Goal: Find specific page/section: Find specific page/section

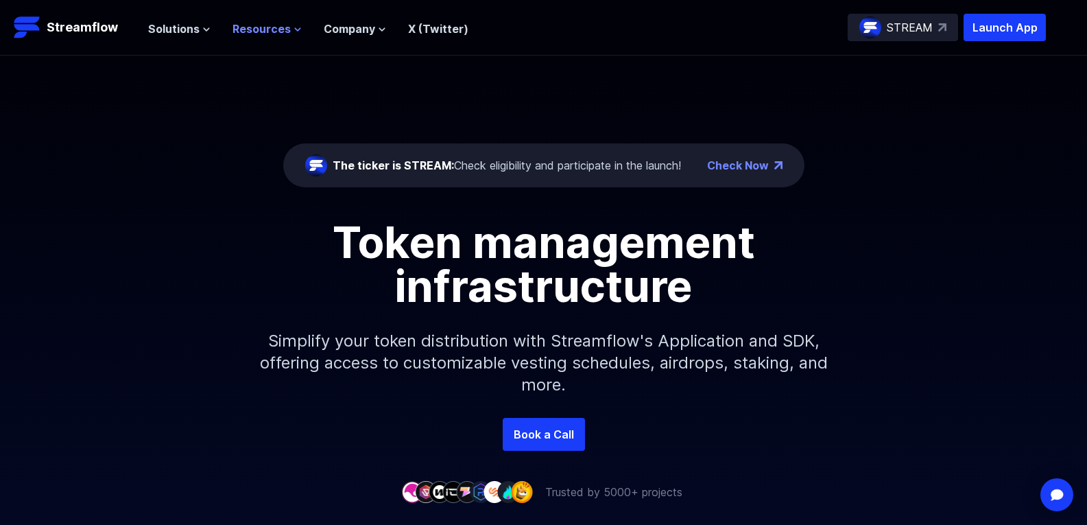
click at [261, 34] on span "Resources" at bounding box center [261, 29] width 58 height 16
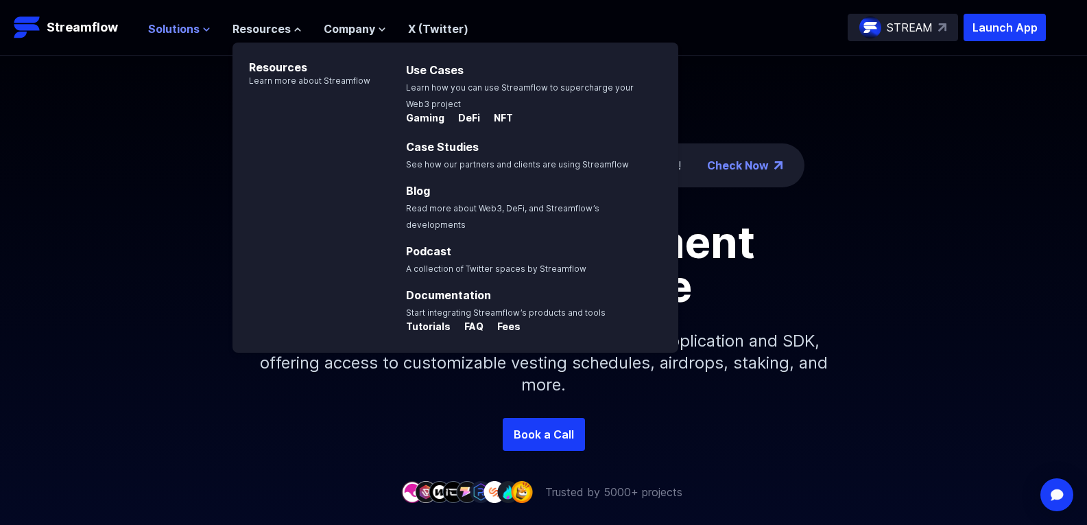
click at [183, 32] on span "Solutions" at bounding box center [173, 29] width 51 height 16
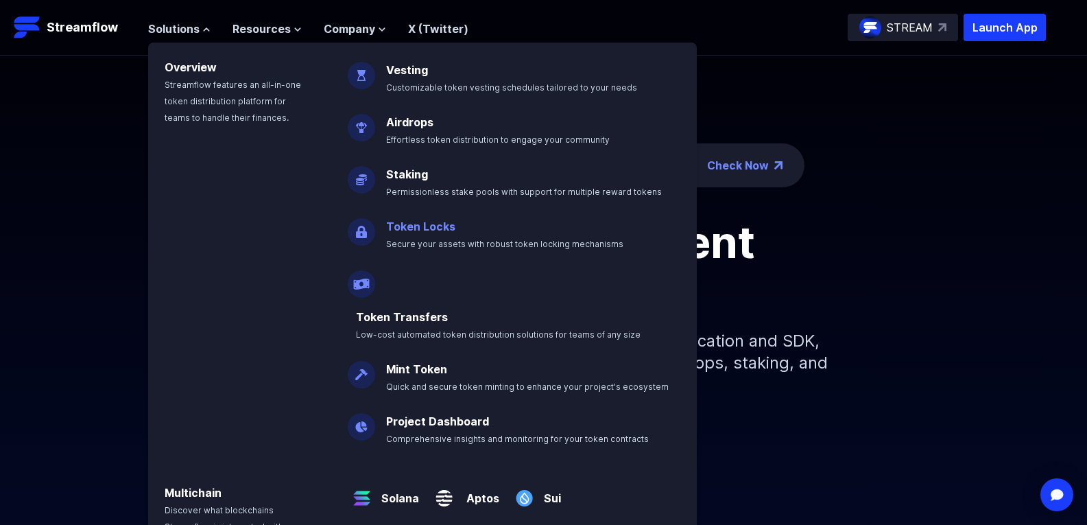
click at [424, 224] on link "Token Locks" at bounding box center [420, 226] width 69 height 14
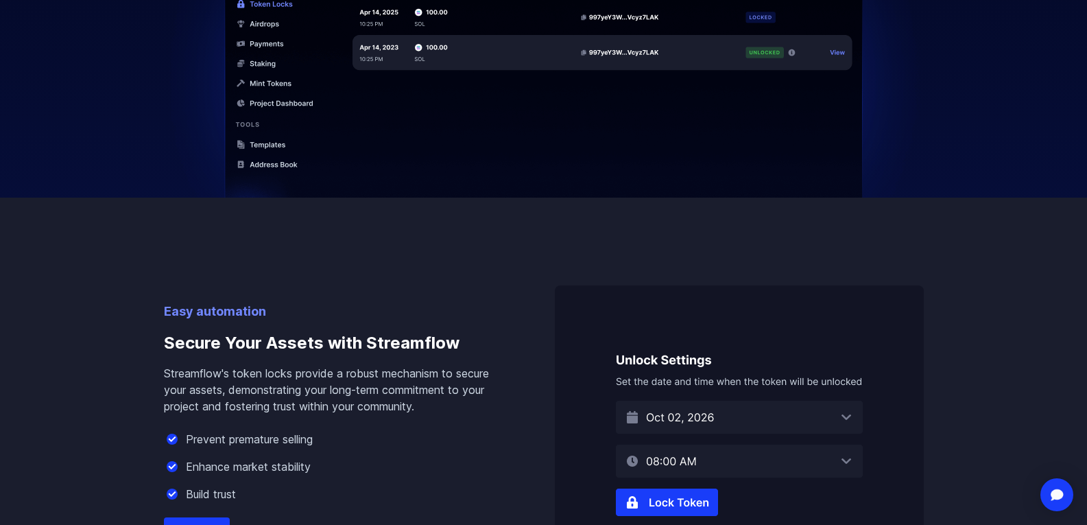
scroll to position [686, 0]
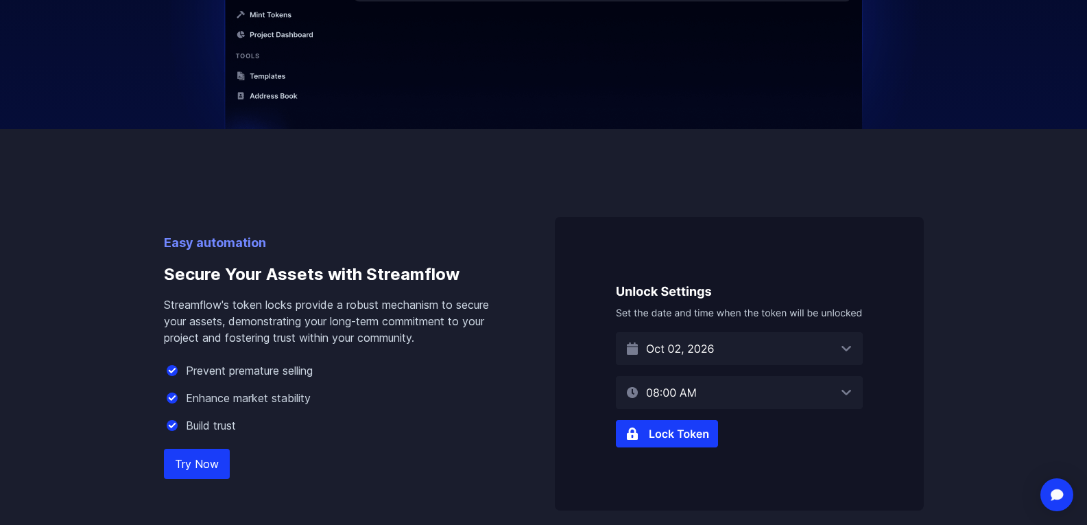
click at [189, 460] on link "Try Now" at bounding box center [197, 463] width 66 height 30
